Goal: Task Accomplishment & Management: Use online tool/utility

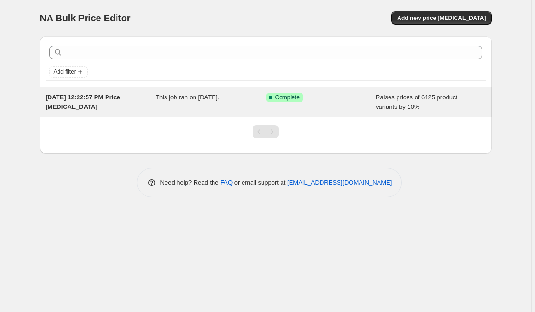
click at [112, 104] on div "[DATE] 12:22:57 PM Price [MEDICAL_DATA]" at bounding box center [101, 102] width 110 height 19
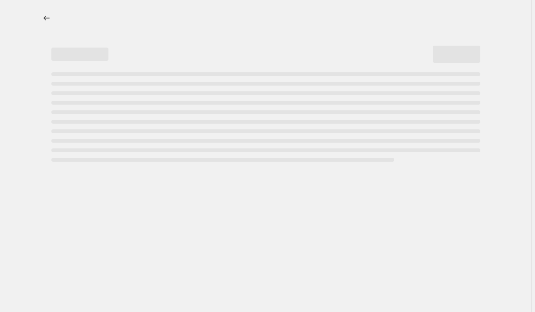
select select "percentage"
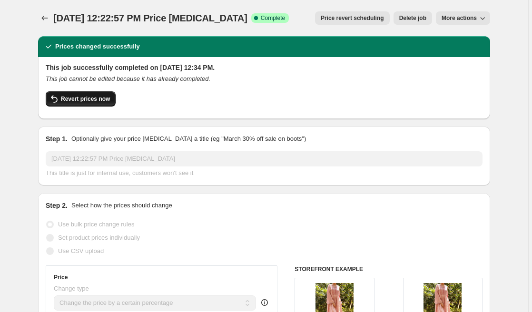
click at [83, 97] on span "Revert prices now" at bounding box center [85, 99] width 49 height 8
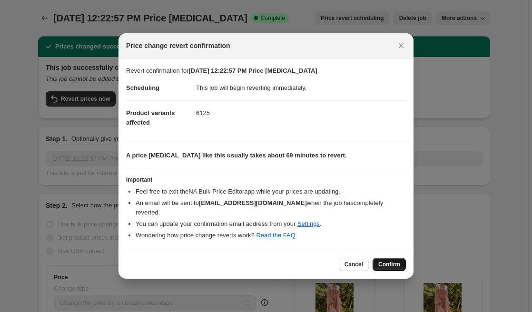
click at [403, 263] on button "Confirm" at bounding box center [388, 264] width 33 height 13
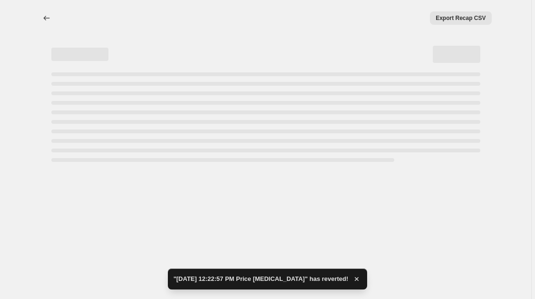
select select "percentage"
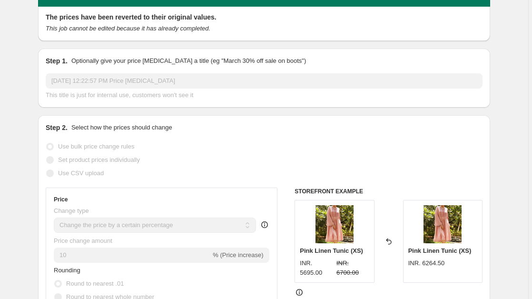
scroll to position [121, 0]
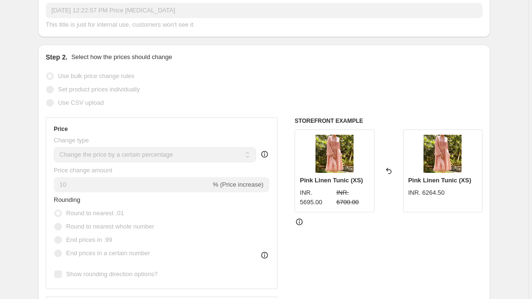
click at [380, 248] on div "STOREFRONT EXAMPLE Pink Linen Tunic (XS) INR. 5695.00 INR. 6700.00 Reverted bac…" at bounding box center [388, 233] width 188 height 233
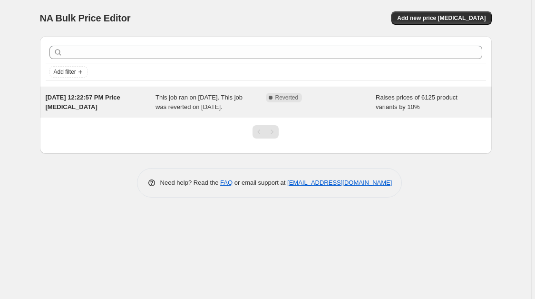
click at [201, 112] on div "This job ran on [DATE]. This job was reverted on [DATE]." at bounding box center [211, 102] width 110 height 19
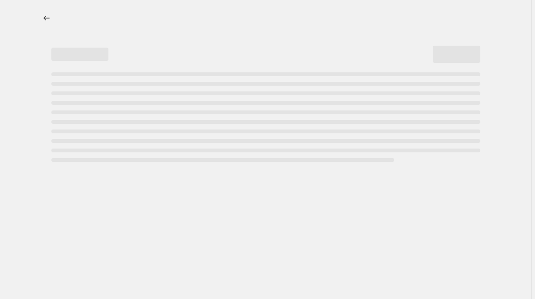
select select "percentage"
